Goal: Task Accomplishment & Management: Check status

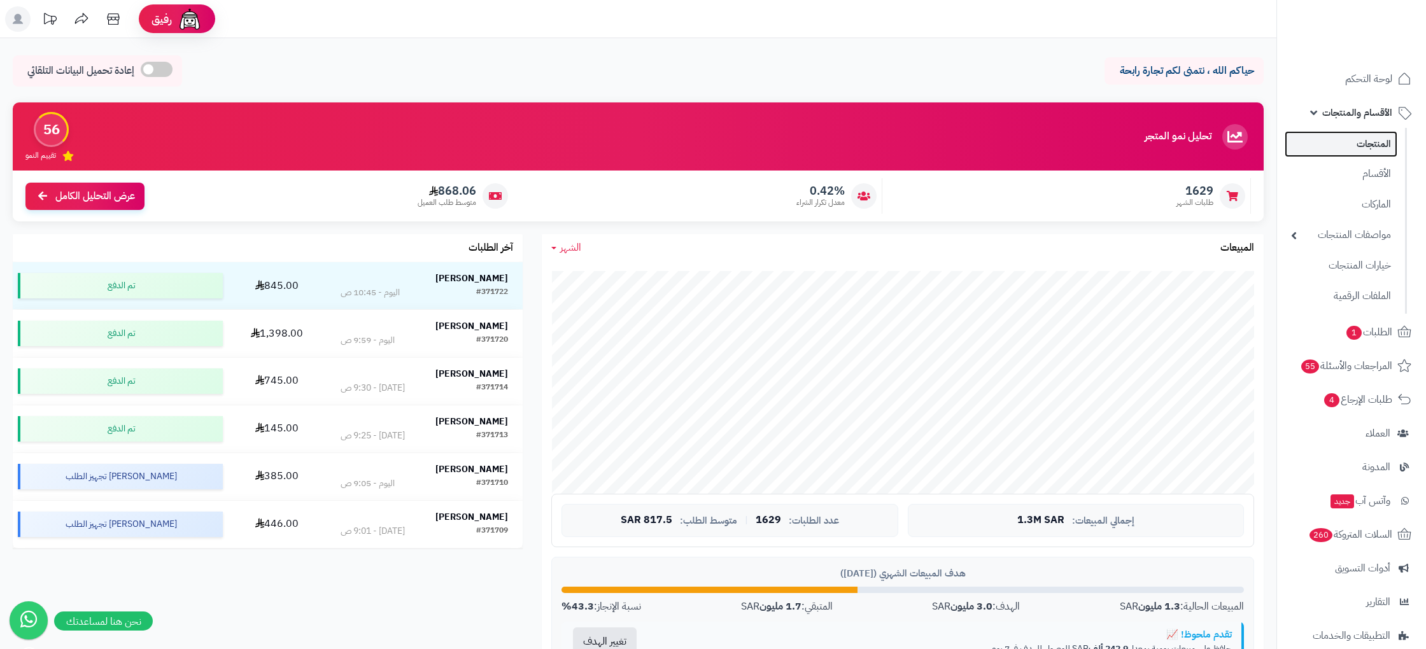
click at [1343, 139] on link "المنتجات" at bounding box center [1340, 144] width 113 height 26
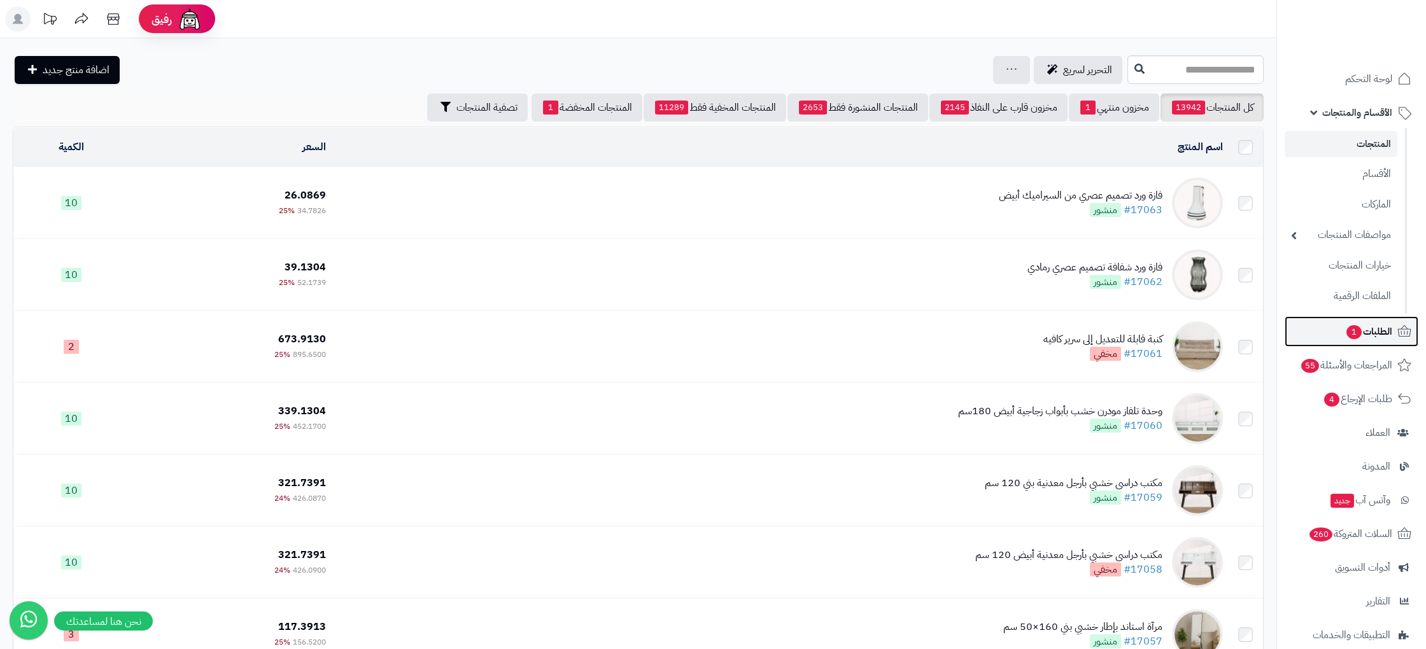
click at [1379, 337] on span "الطلبات 1" at bounding box center [1368, 332] width 47 height 18
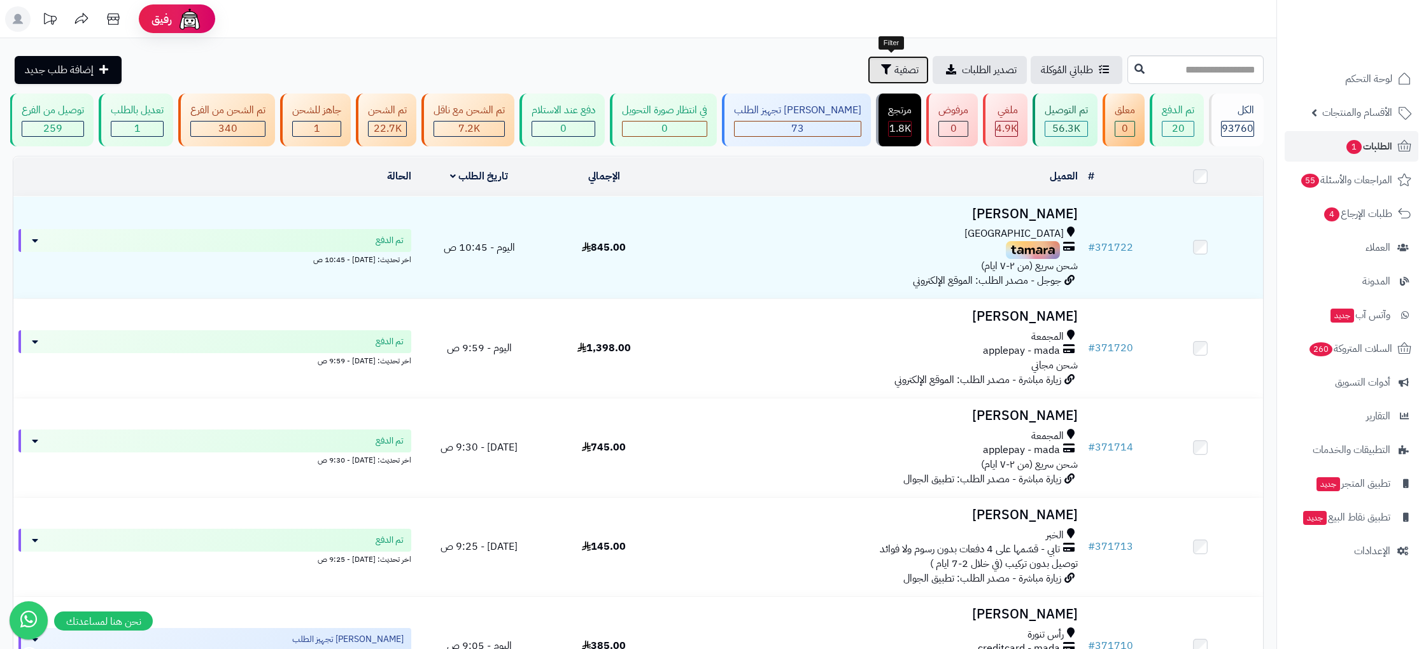
drag, startPoint x: 893, startPoint y: 69, endPoint x: 903, endPoint y: 86, distance: 20.0
click at [894, 69] on span "تصفية" at bounding box center [906, 69] width 24 height 15
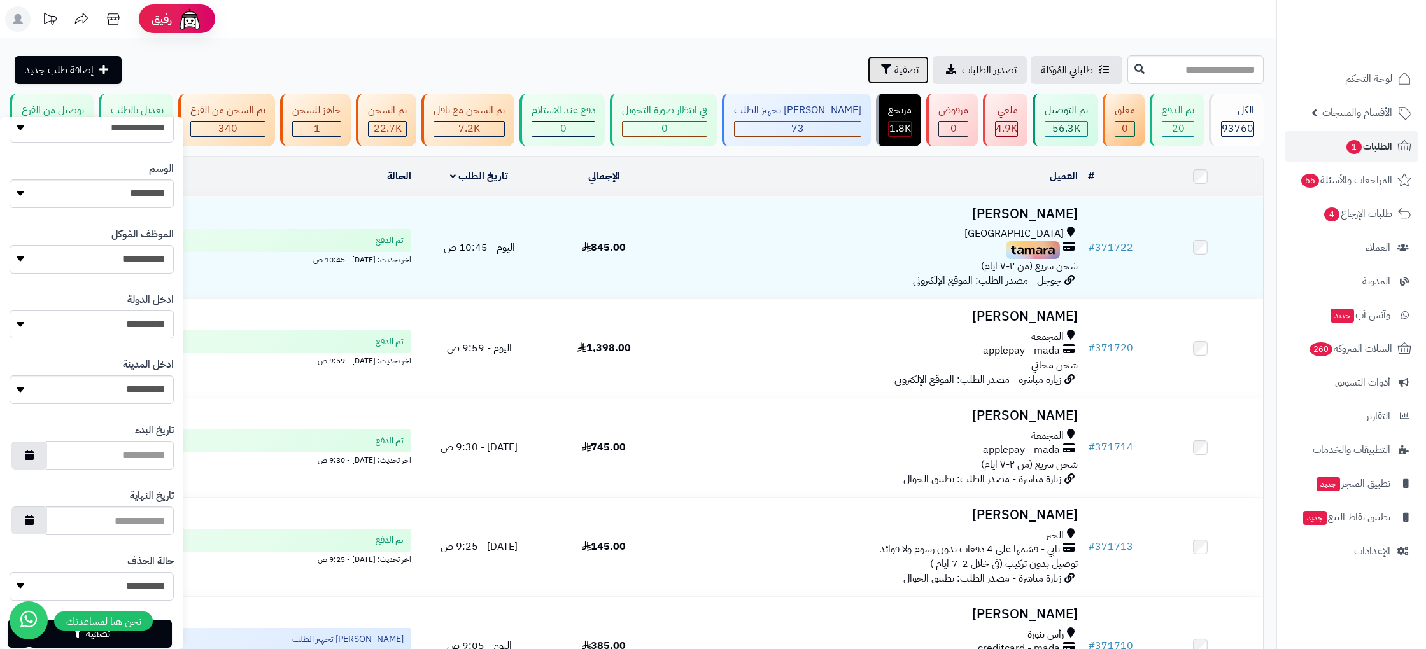
scroll to position [468, 0]
click at [133, 318] on select "**********" at bounding box center [92, 321] width 164 height 29
select select "***"
click at [10, 307] on select "**********" at bounding box center [92, 321] width 164 height 29
click at [127, 389] on select "**********" at bounding box center [92, 386] width 164 height 29
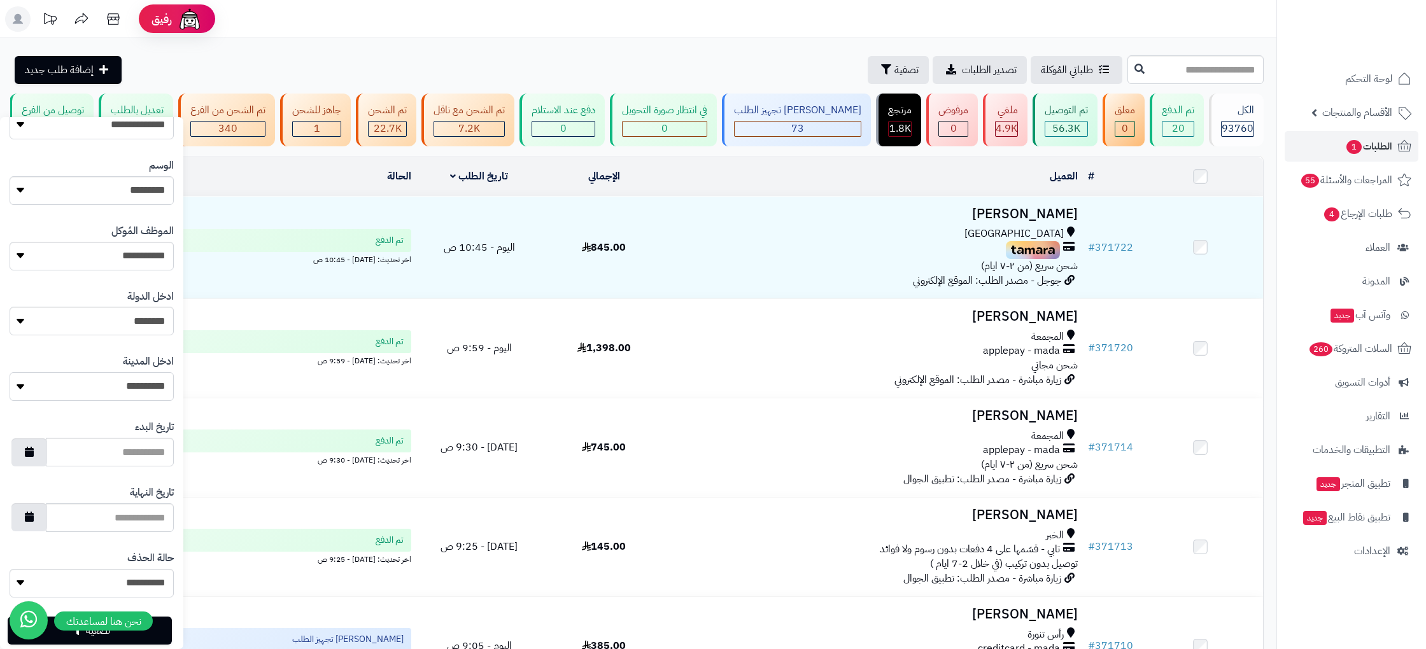
select select "**"
click at [10, 372] on select "**********" at bounding box center [92, 386] width 164 height 29
click at [159, 636] on button "تصفية" at bounding box center [90, 630] width 164 height 28
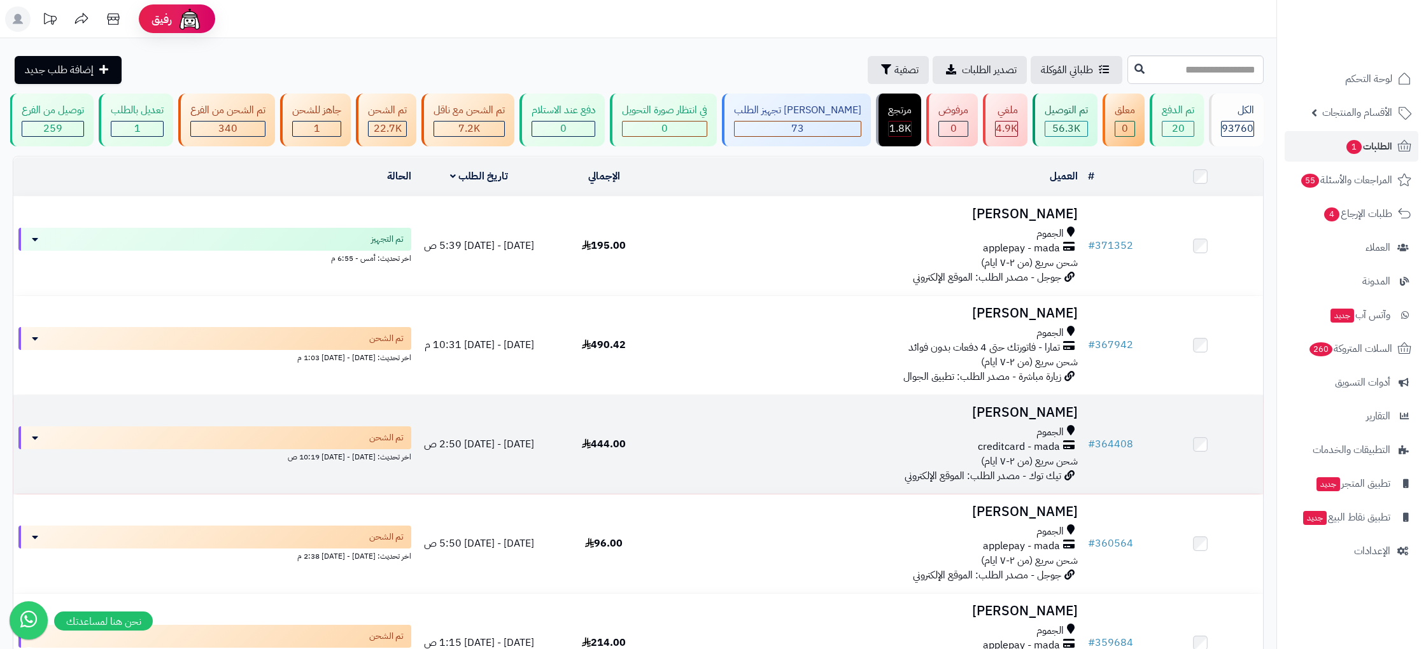
scroll to position [680, 0]
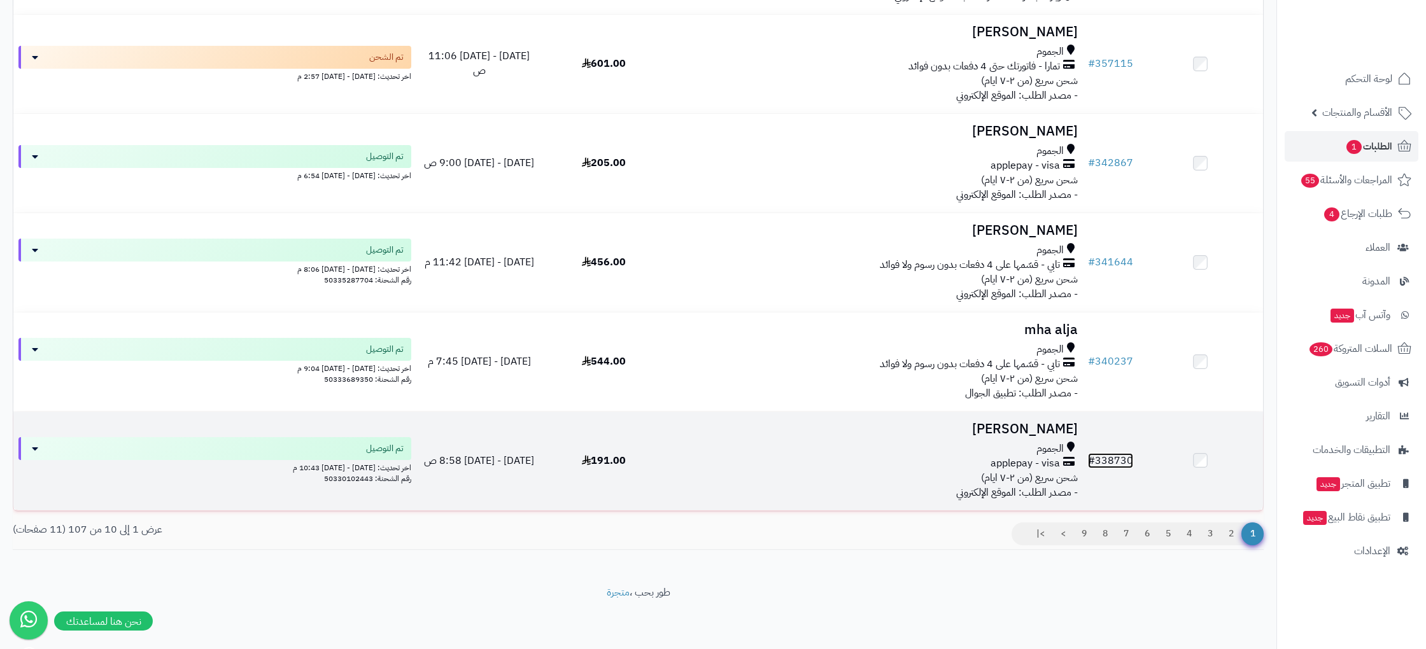
click at [1115, 462] on link "# 338730" at bounding box center [1110, 460] width 45 height 15
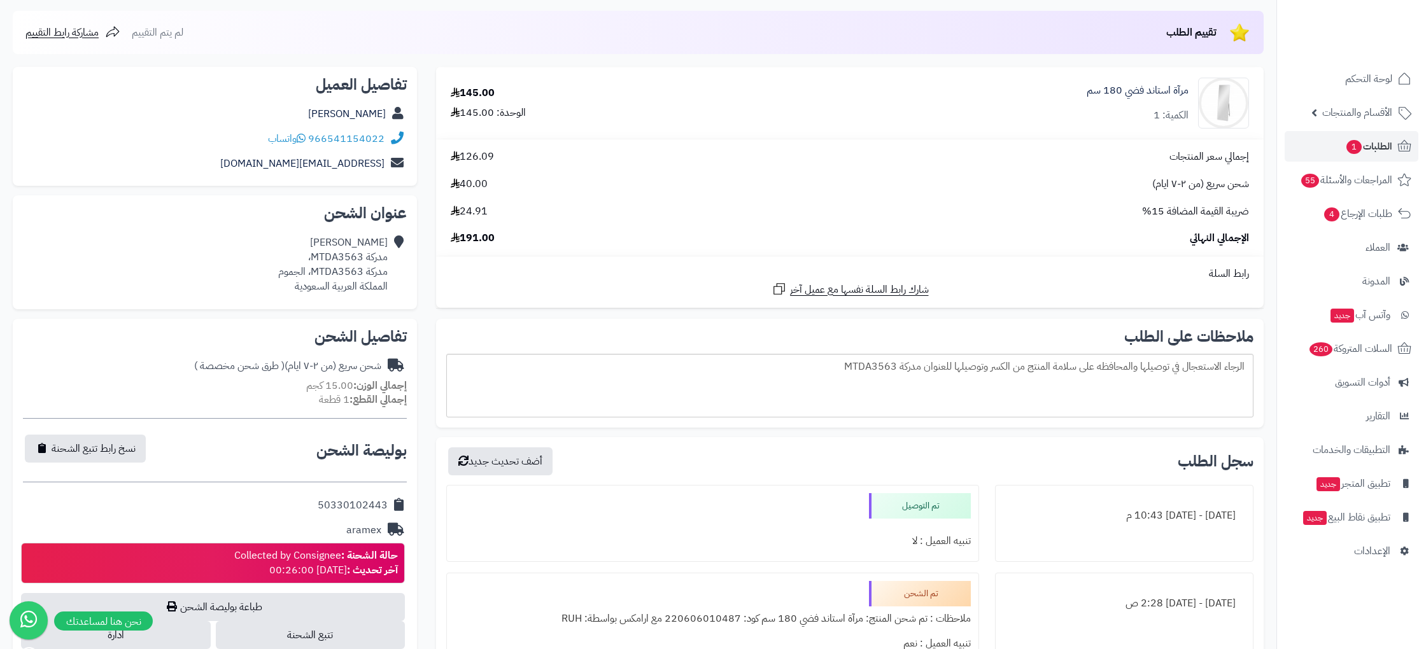
scroll to position [209, 0]
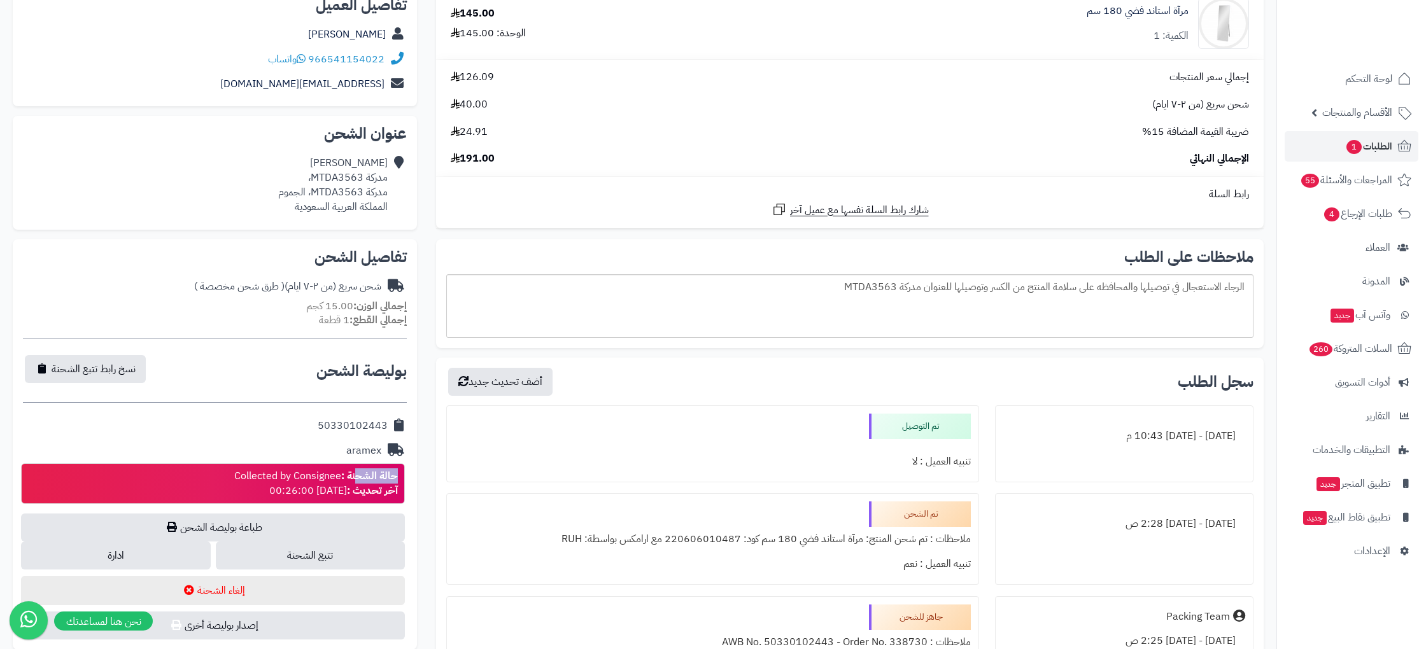
drag, startPoint x: 294, startPoint y: 472, endPoint x: 207, endPoint y: 468, distance: 86.6
click at [207, 468] on div "حالة الشحنة : Collected by Consignee آخر تحديث : 2025-03-26 00:26:00" at bounding box center [213, 483] width 384 height 41
click at [318, 475] on div "حالة الشحنة : Collected by Consignee آخر تحديث : 2025-03-26 00:26:00" at bounding box center [316, 483] width 164 height 29
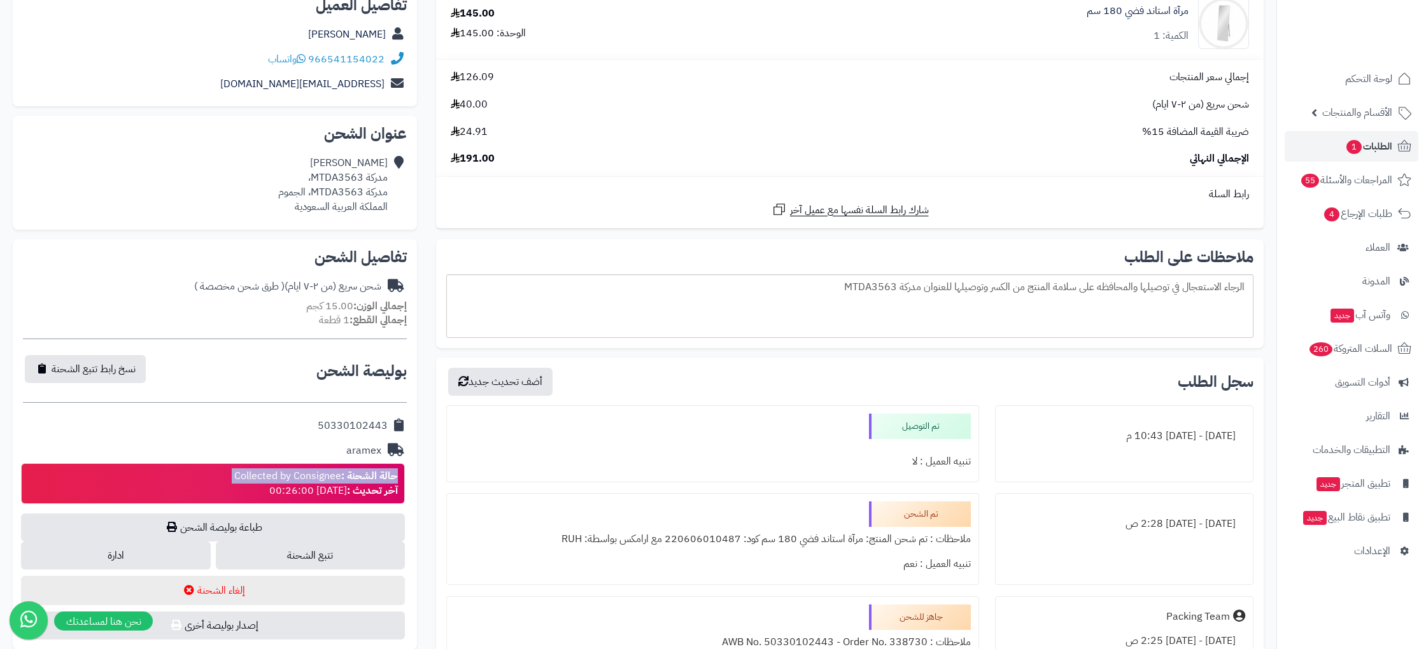
click at [314, 475] on div "حالة الشحنة : Collected by Consignee آخر تحديث : 2025-03-26 00:26:00" at bounding box center [316, 483] width 164 height 29
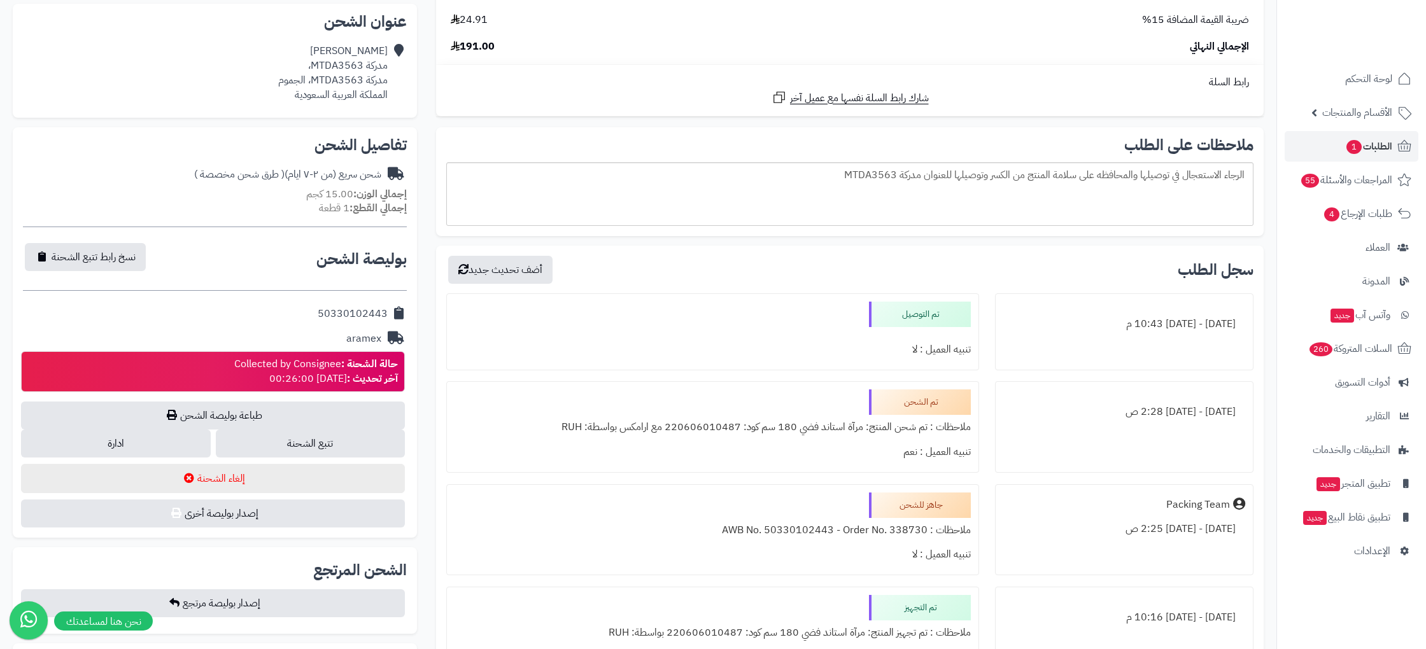
scroll to position [322, 0]
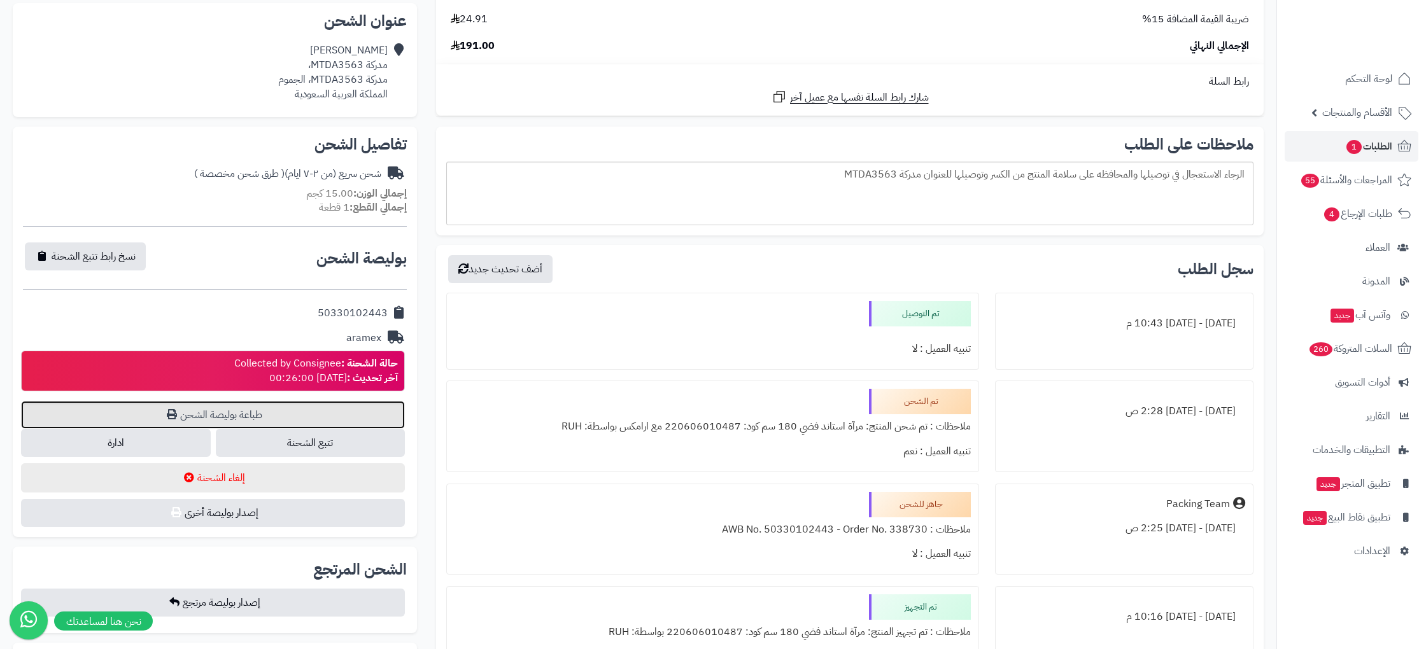
click at [237, 412] on link "طباعة بوليصة الشحن" at bounding box center [213, 415] width 384 height 28
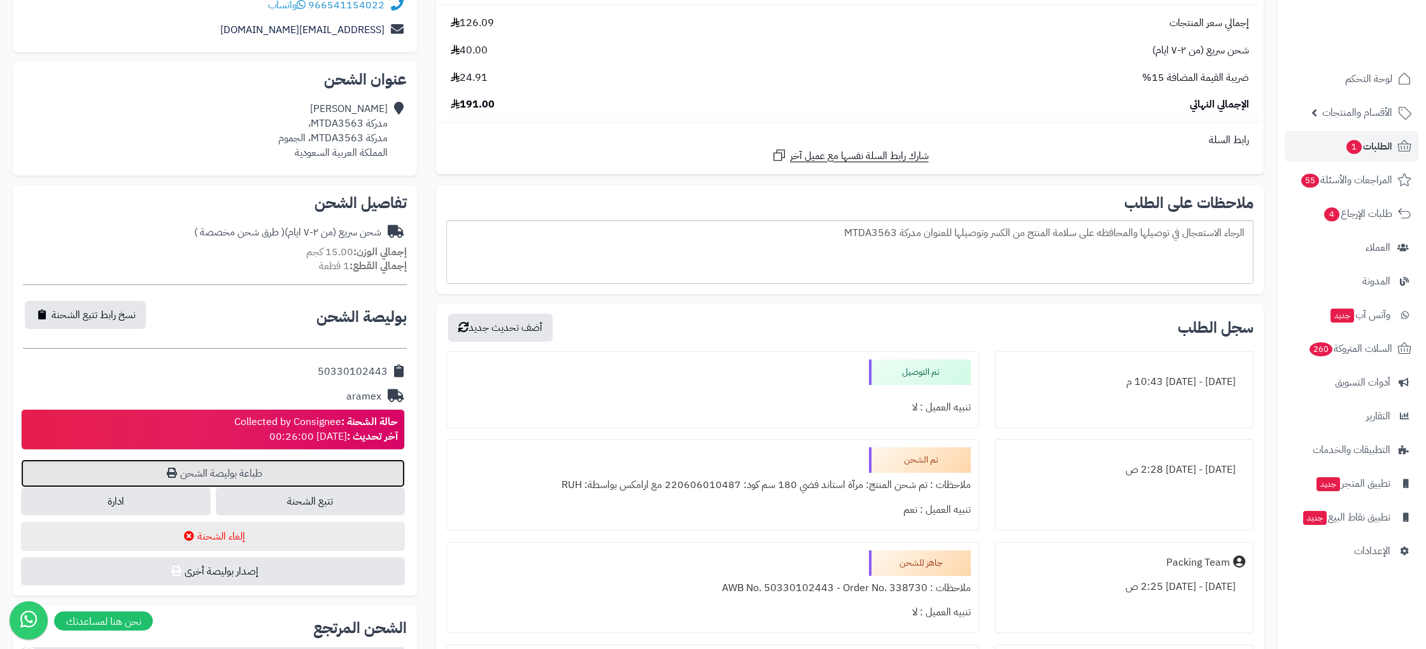
scroll to position [265, 0]
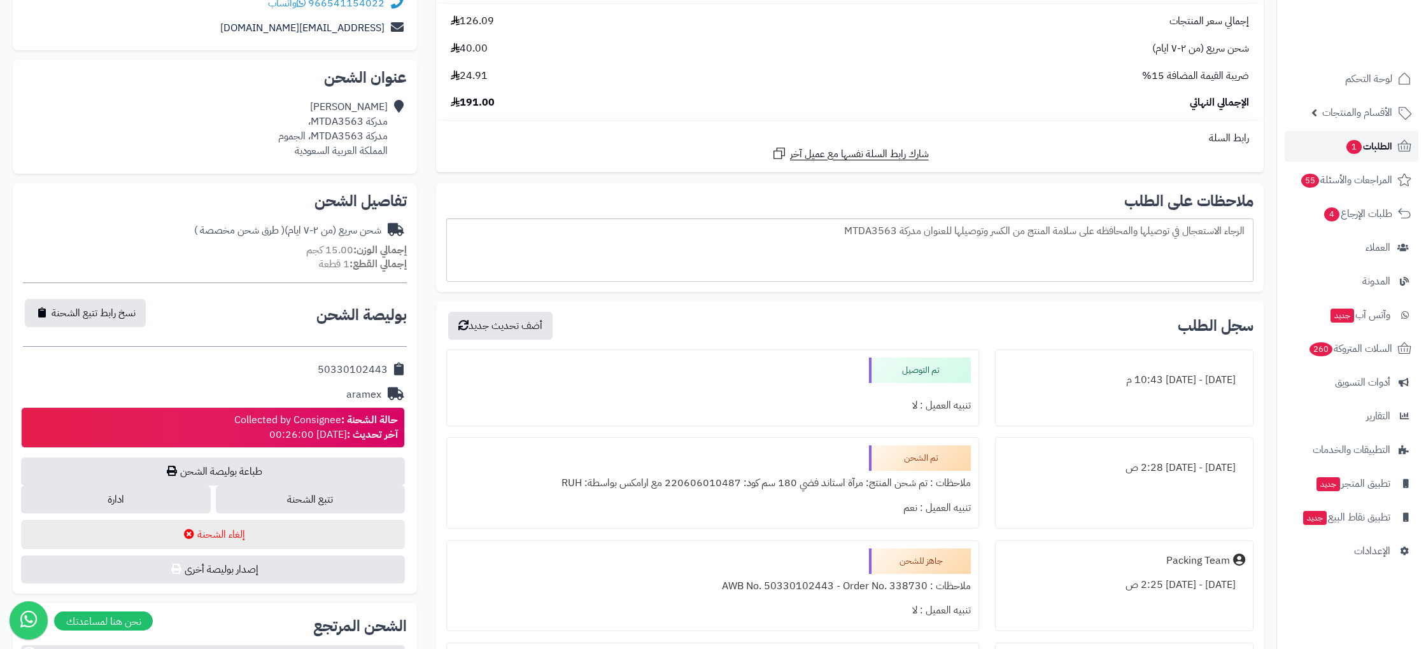
click at [1395, 143] on link "الطلبات 1" at bounding box center [1351, 146] width 134 height 31
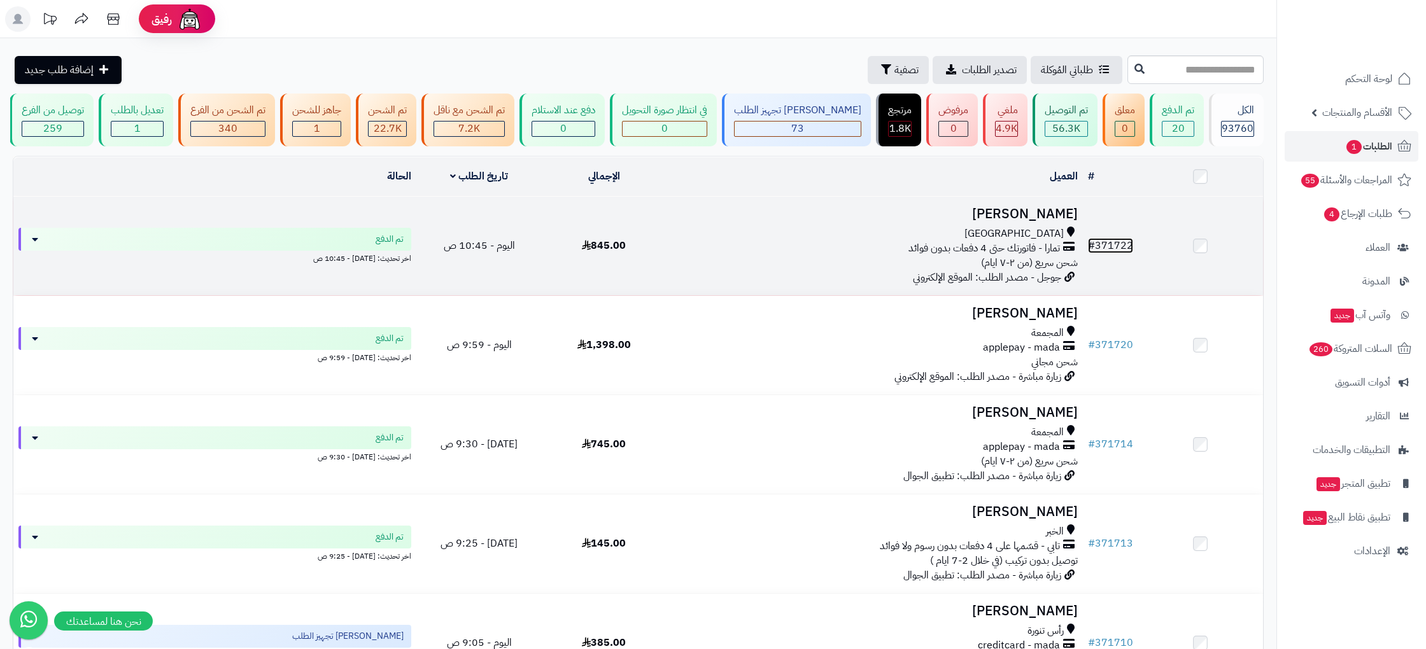
click at [1128, 241] on link "# 371722" at bounding box center [1110, 245] width 45 height 15
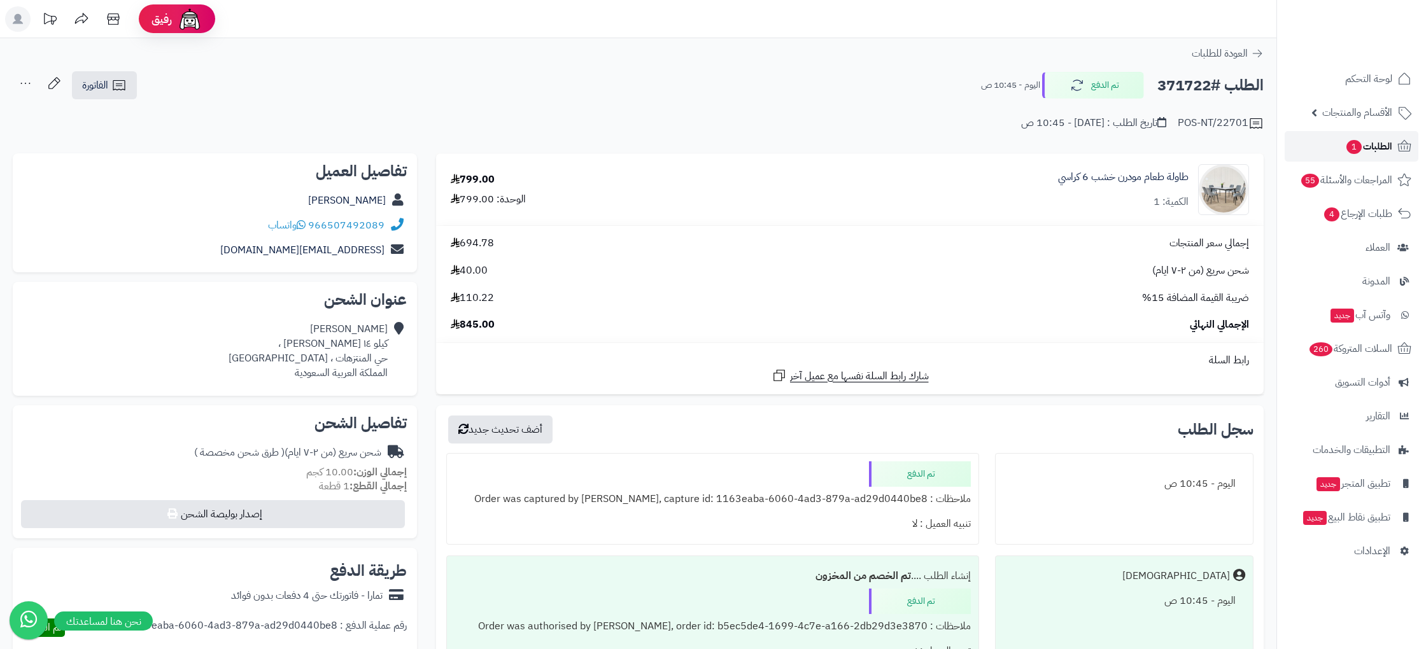
click at [1362, 145] on span "الطلبات 1" at bounding box center [1368, 146] width 47 height 18
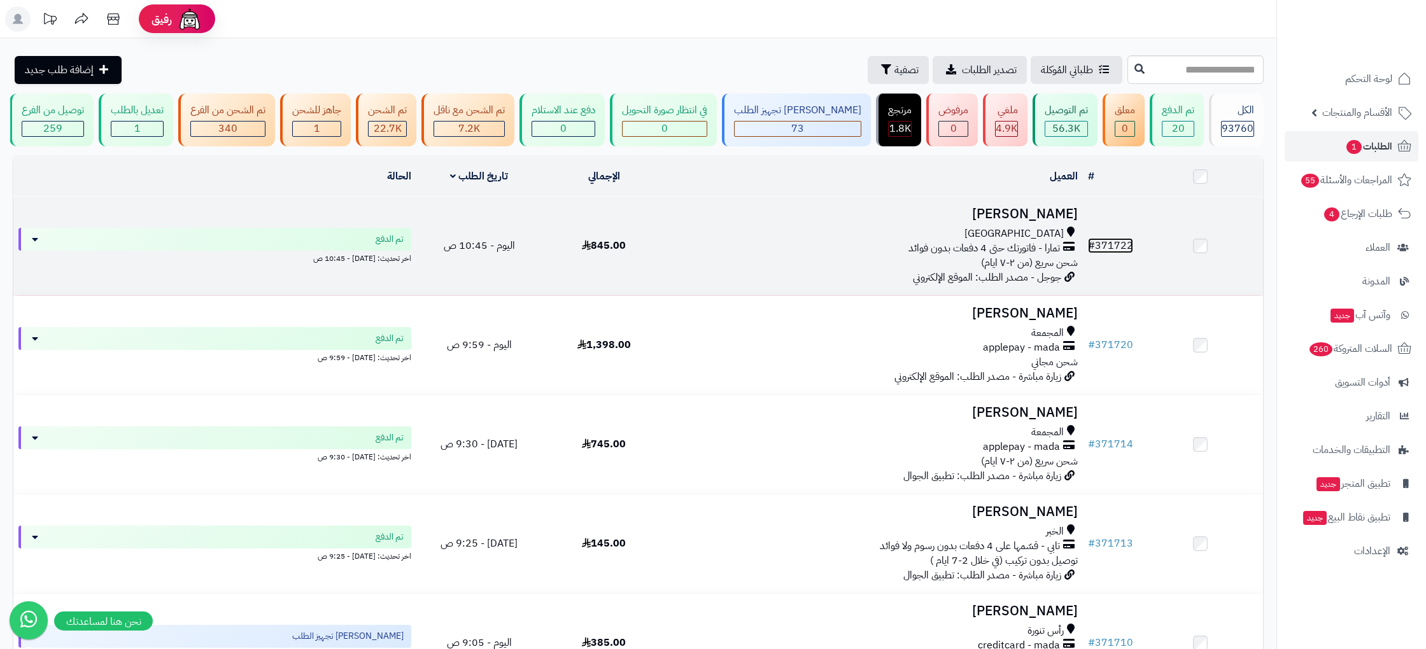
click at [1096, 242] on link "# 371722" at bounding box center [1110, 245] width 45 height 15
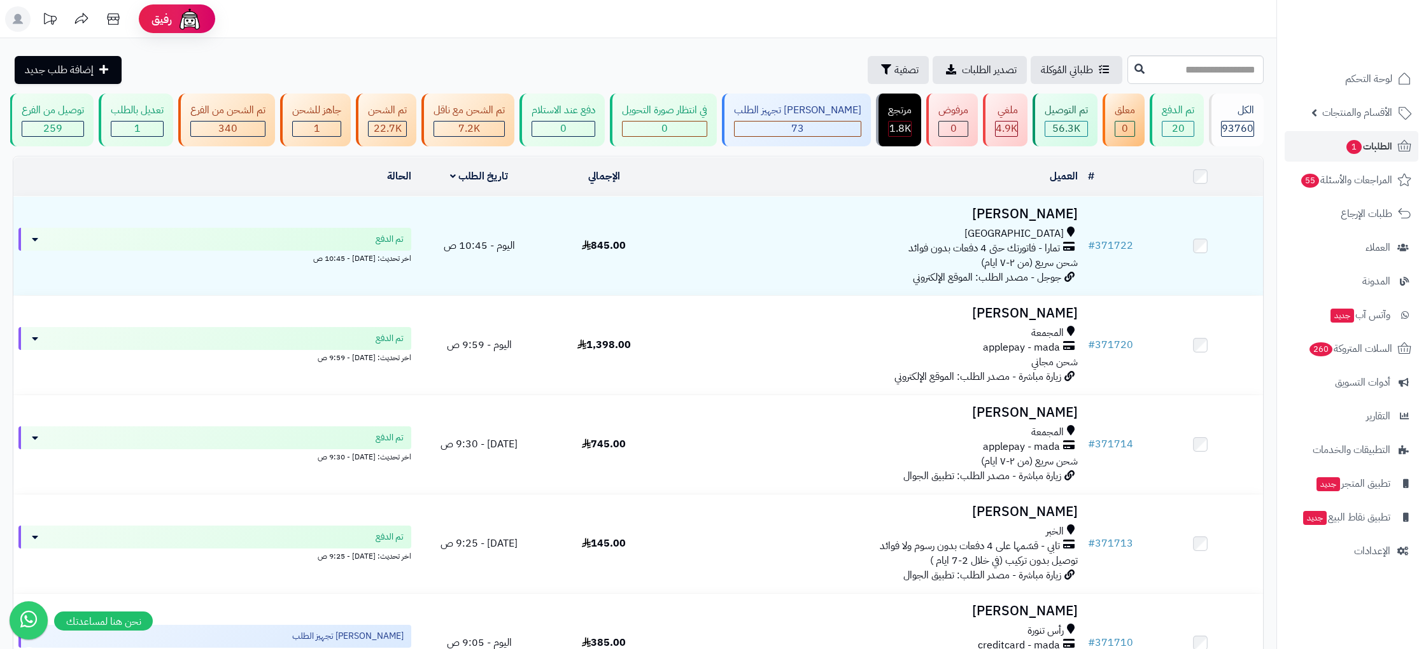
scroll to position [0, -165]
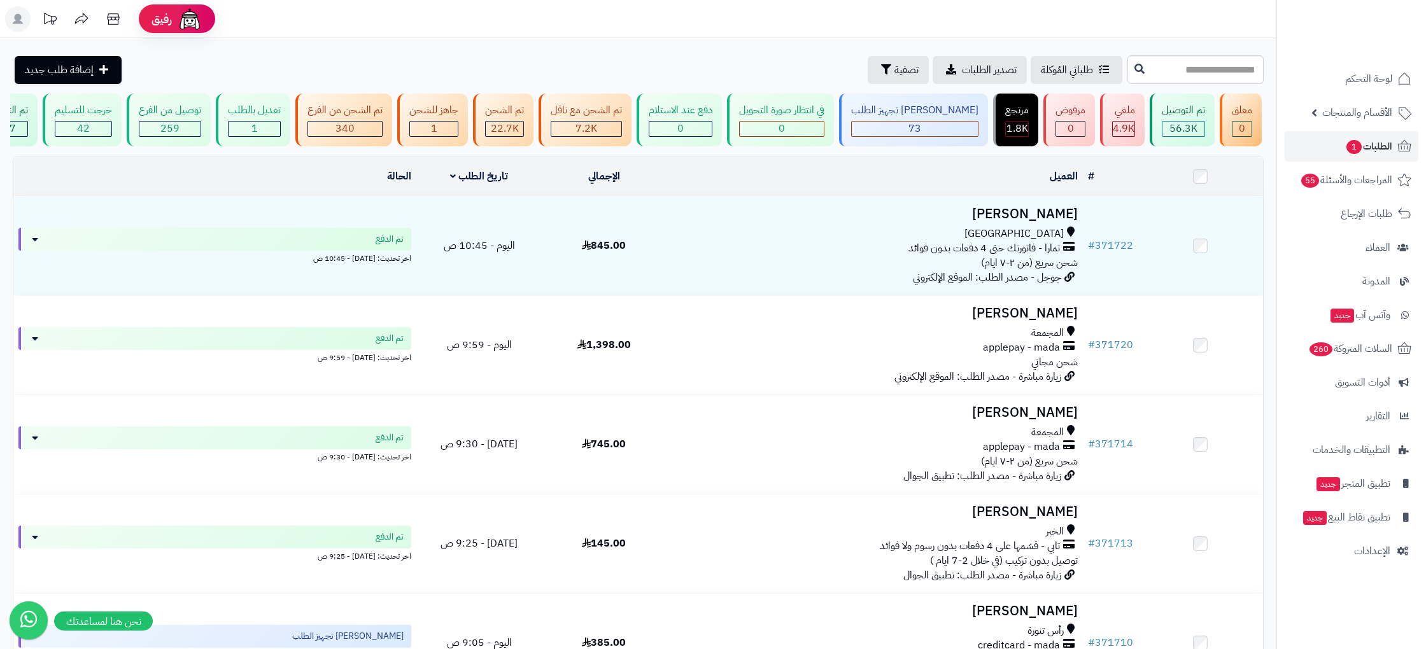
scroll to position [0, -165]
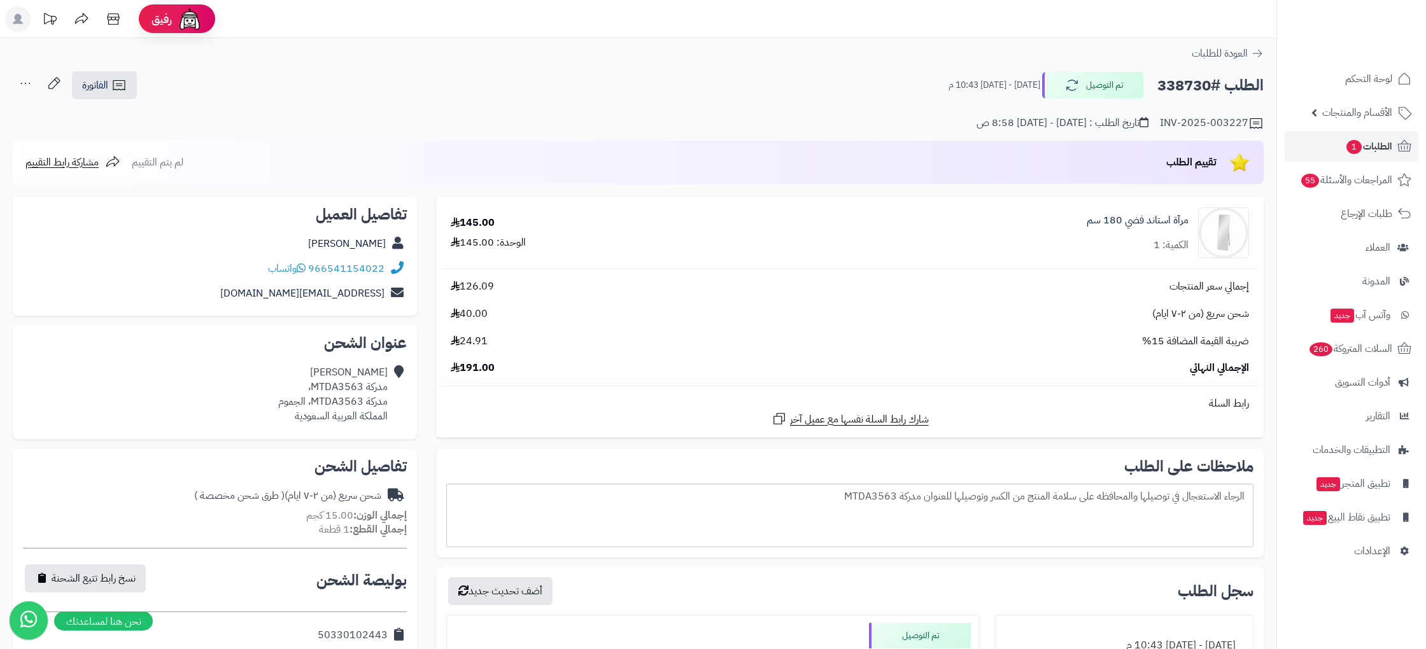
click at [1184, 92] on h2 "الطلب #338730" at bounding box center [1210, 86] width 106 height 26
click at [1183, 92] on h2 "الطلب #338730" at bounding box center [1210, 86] width 106 height 26
copy h2 "338730"
click at [1173, 92] on h2 "الطلب #338730" at bounding box center [1210, 86] width 106 height 26
click at [1172, 92] on h2 "الطلب #338730" at bounding box center [1210, 86] width 106 height 26
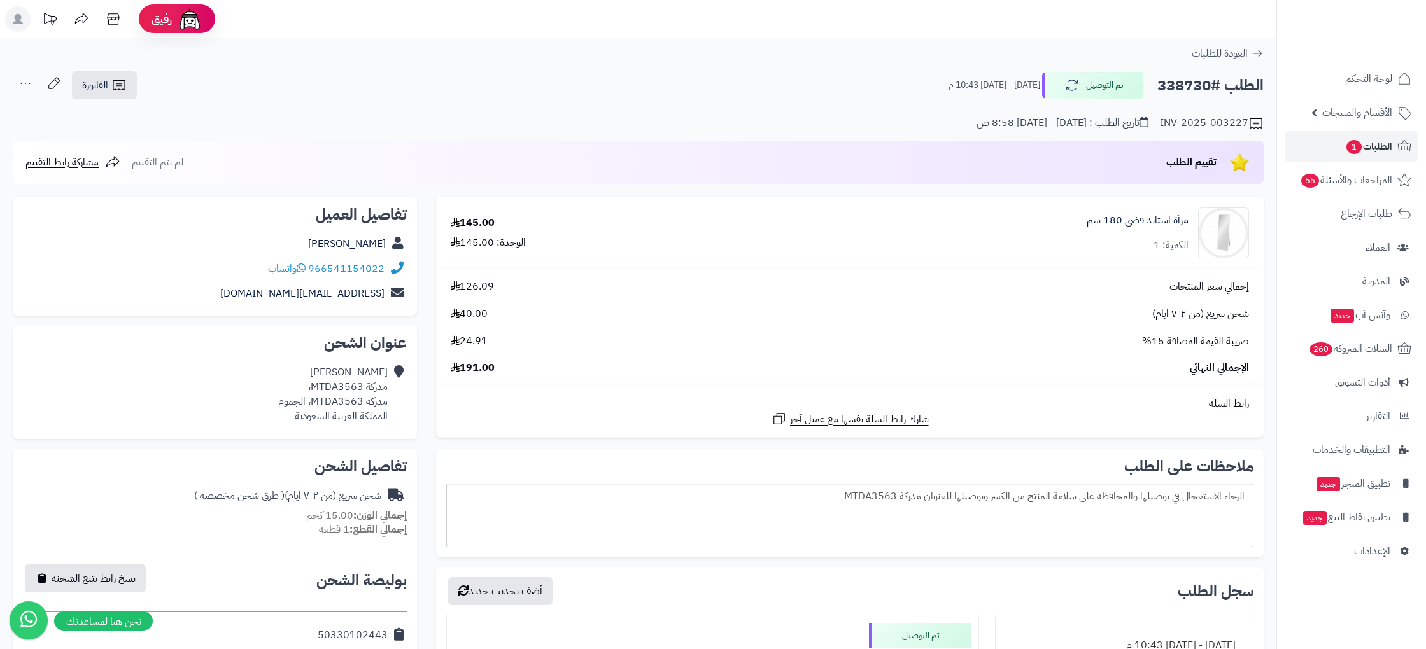
click at [1188, 90] on h2 "الطلب #338730" at bounding box center [1210, 86] width 106 height 26
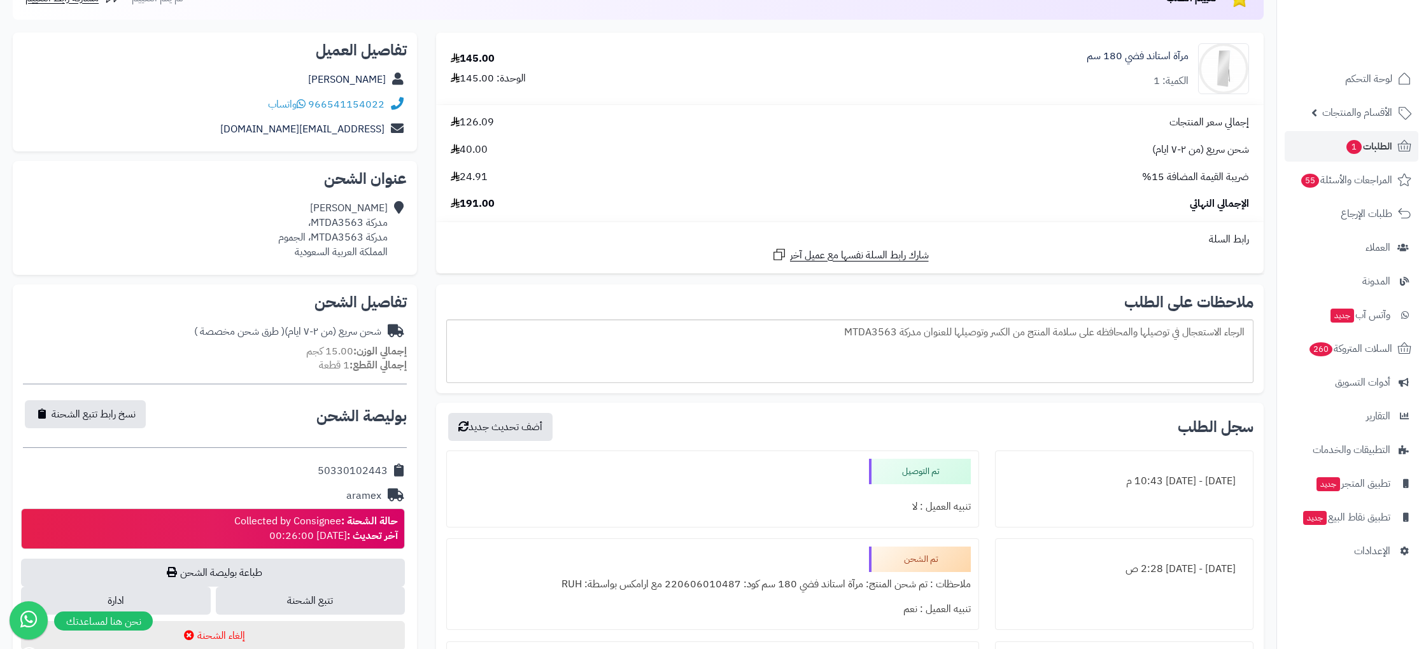
scroll to position [211, 0]
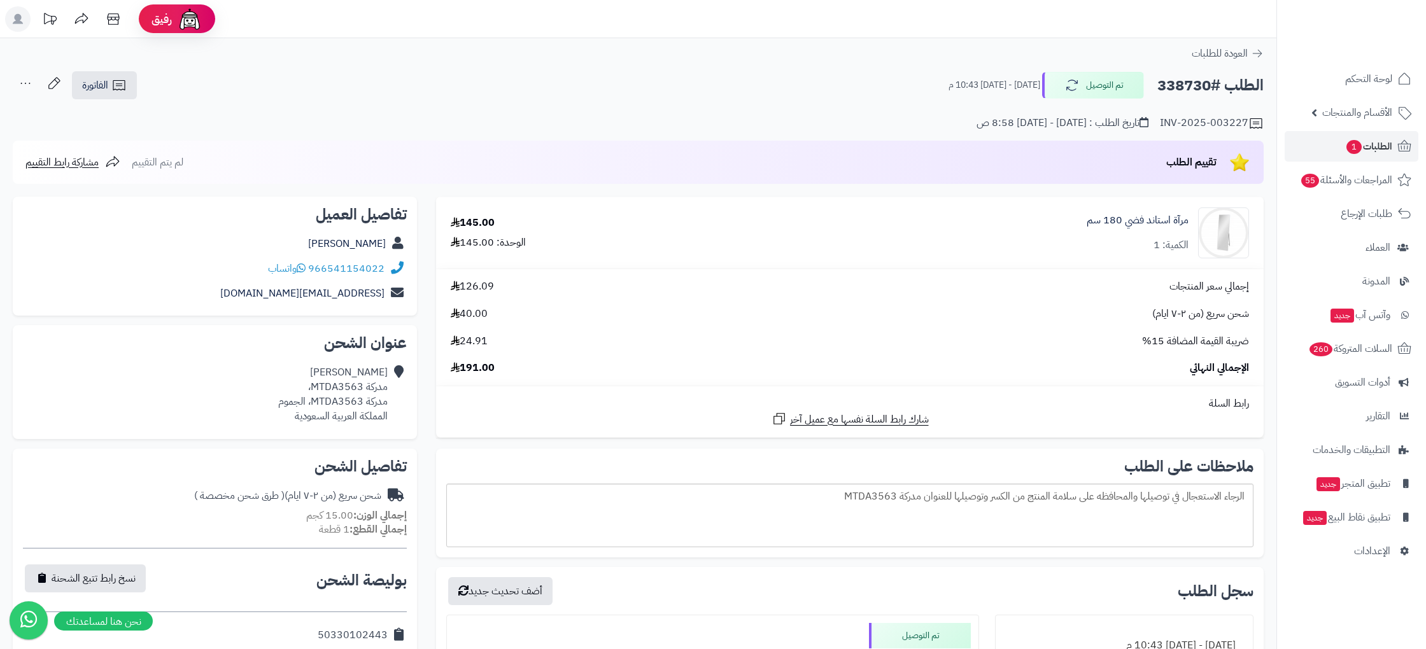
scroll to position [211, 0]
click at [911, 81] on div "الطلب #338730 تم التوصيل [DATE] - [DATE] 10:43 م الفاتورة طباعة الفاتورة إرسال …" at bounding box center [638, 86] width 1251 height 30
